Goal: Navigation & Orientation: Find specific page/section

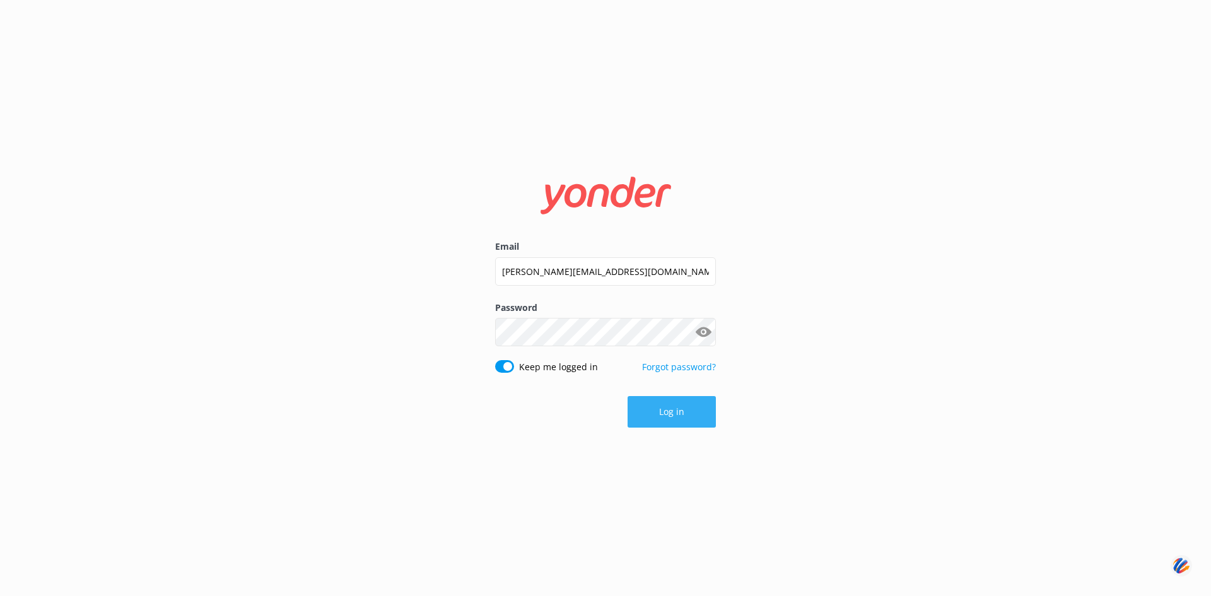
click at [673, 413] on button "Log in" at bounding box center [672, 412] width 88 height 32
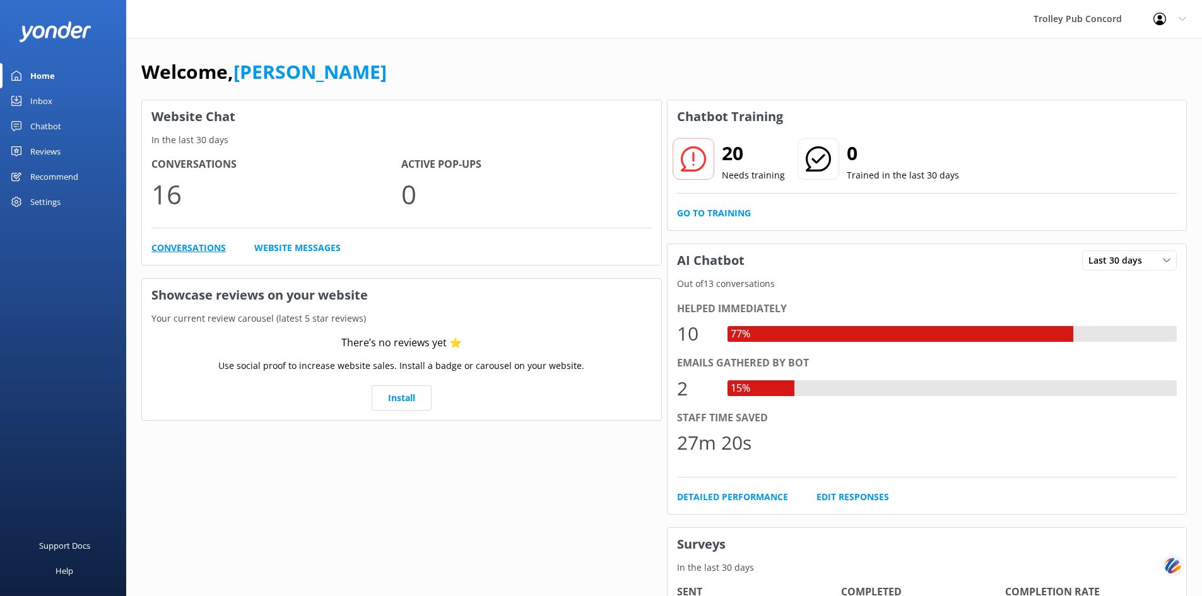
click at [208, 244] on link "Conversations" at bounding box center [188, 248] width 74 height 14
